Goal: Obtain resource: Download file/media

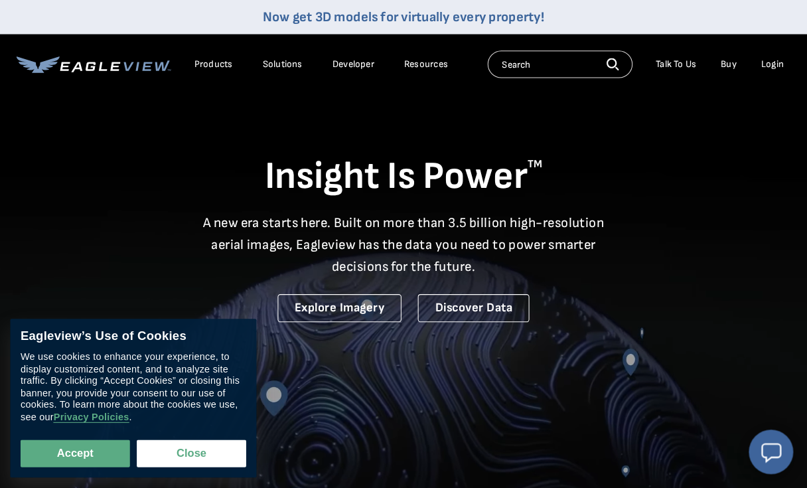
scroll to position [2, 0]
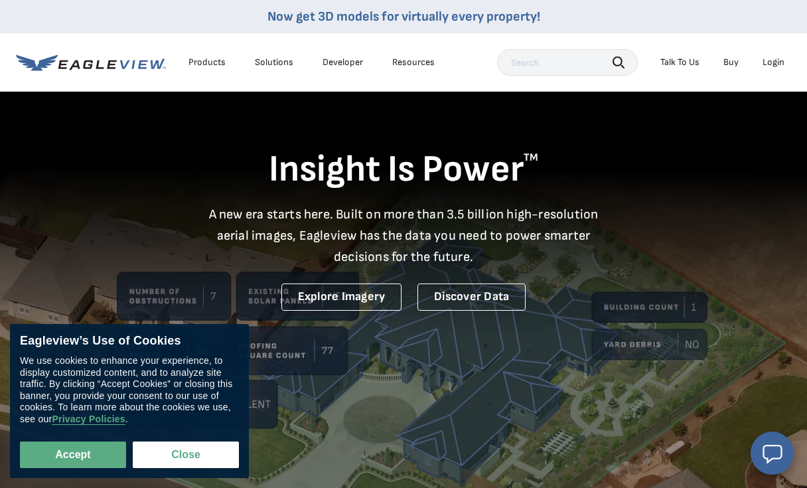
click at [770, 67] on div "Login" at bounding box center [774, 62] width 22 height 12
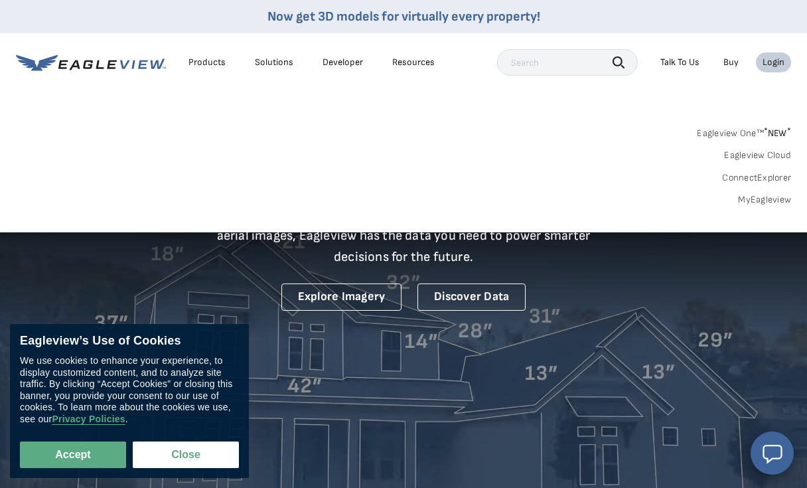
click at [770, 63] on div "Login" at bounding box center [774, 62] width 22 height 12
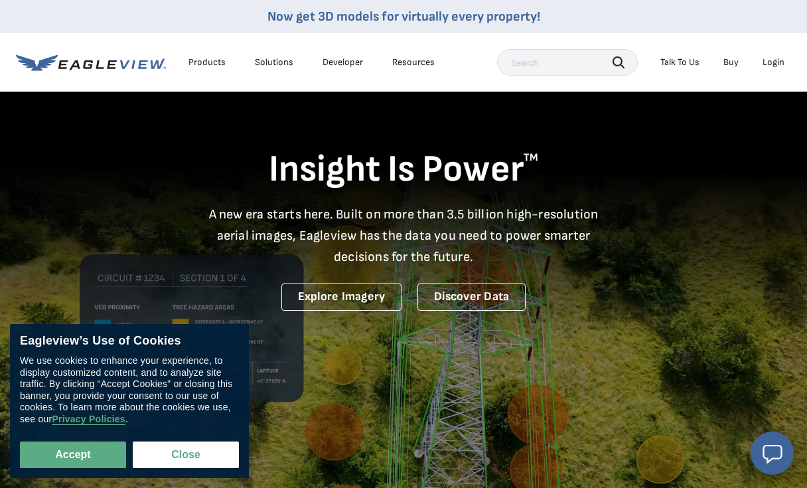
click at [771, 62] on div "Login" at bounding box center [774, 62] width 22 height 12
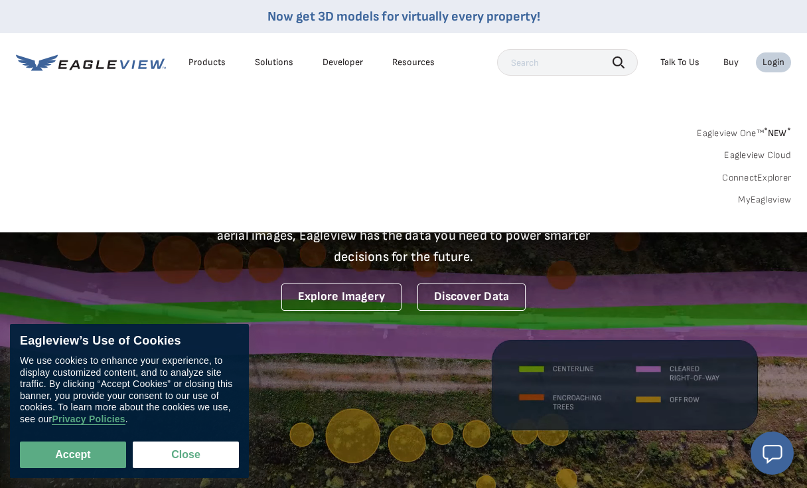
click at [768, 201] on link "MyEagleview" at bounding box center [764, 200] width 53 height 12
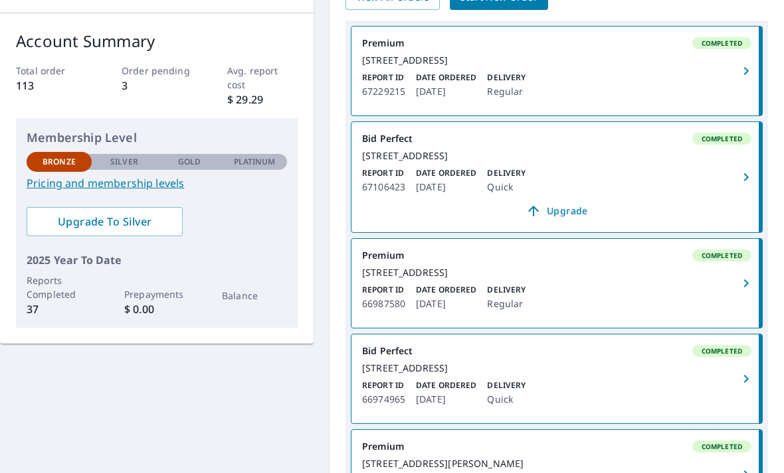
click at [439, 279] on div "[STREET_ADDRESS]" at bounding box center [556, 273] width 389 height 12
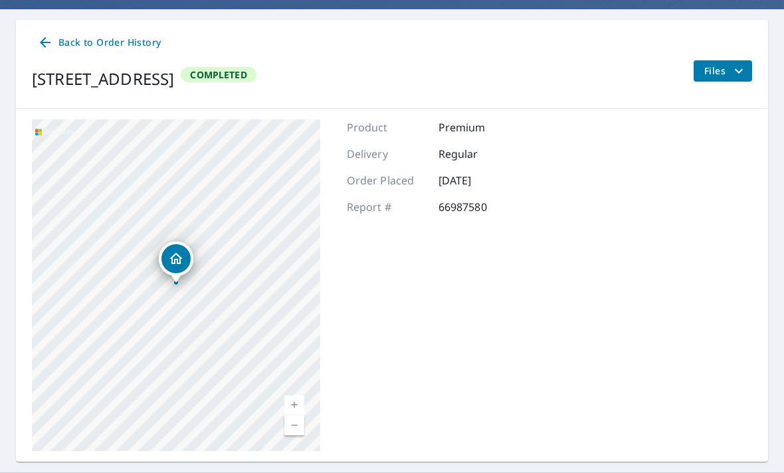
click at [713, 68] on span "Files" at bounding box center [725, 71] width 42 height 16
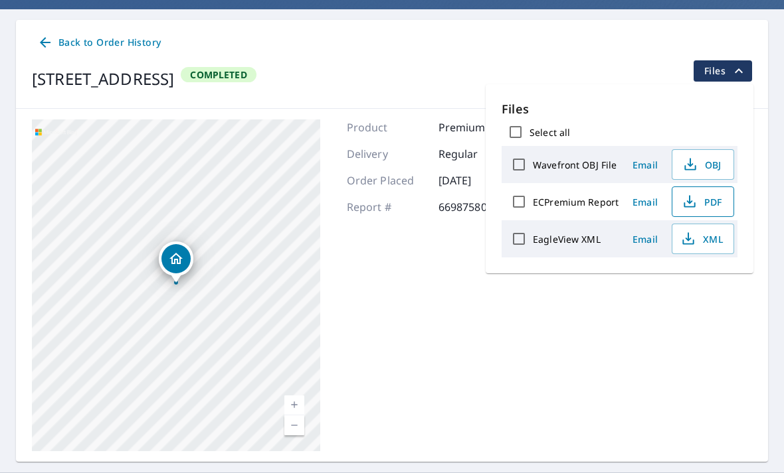
click at [713, 200] on span "PDF" at bounding box center [701, 202] width 42 height 16
click at [704, 207] on span "PDF" at bounding box center [701, 202] width 42 height 16
